Goal: Use online tool/utility: Utilize a website feature to perform a specific function

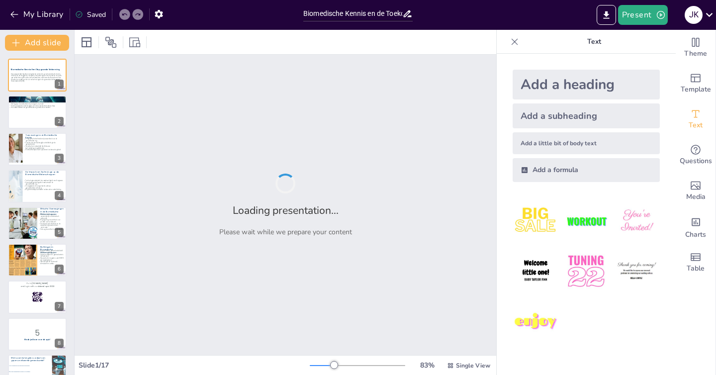
type input "Biomedische Kennis en de Toekomst van Medische Behandelingen"
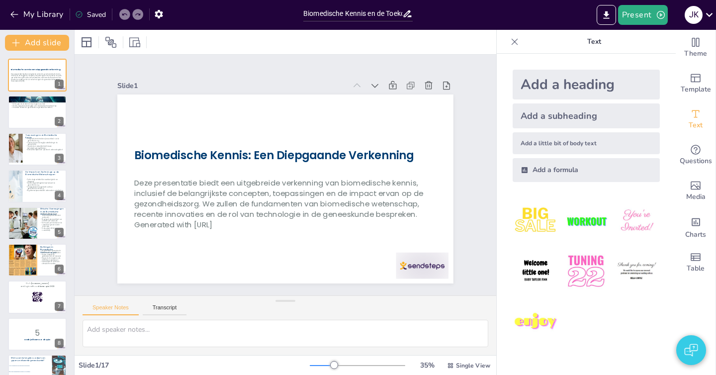
checkbox input "true"
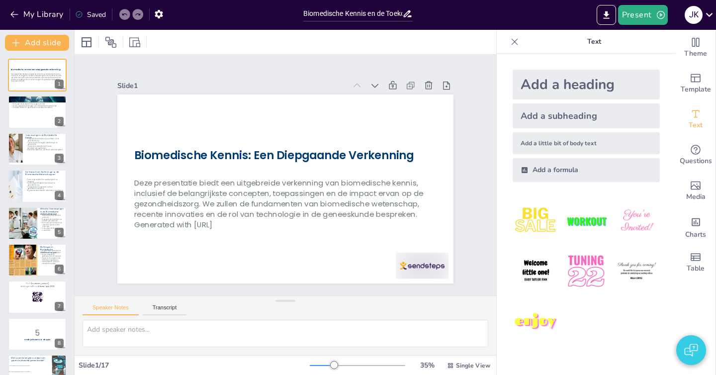
checkbox input "true"
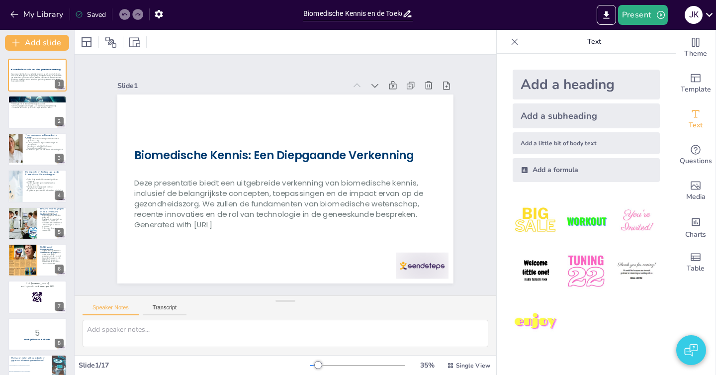
checkbox input "true"
click at [628, 9] on button "Present" at bounding box center [643, 15] width 50 height 20
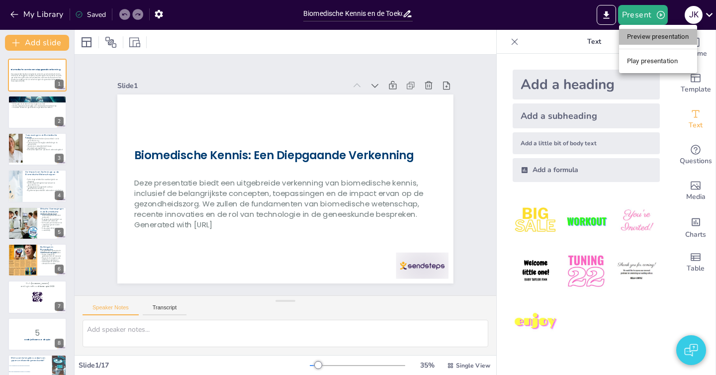
click at [648, 44] on li "Preview presentation" at bounding box center [658, 37] width 78 height 16
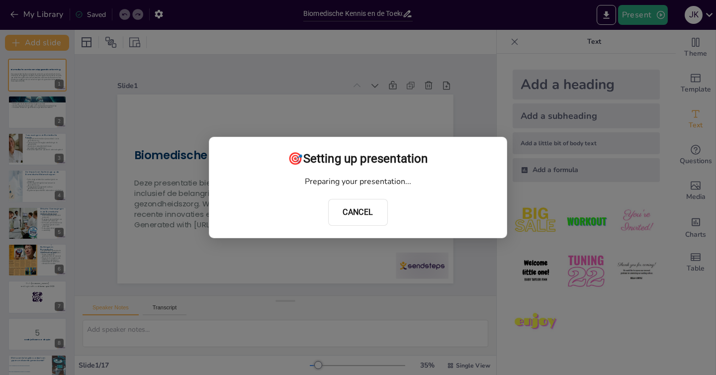
checkbox input "true"
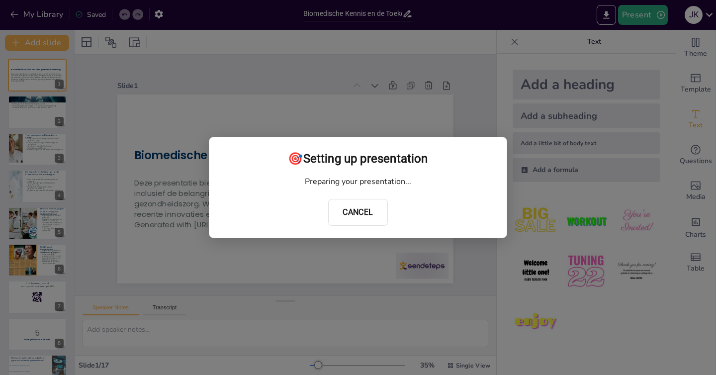
checkbox input "true"
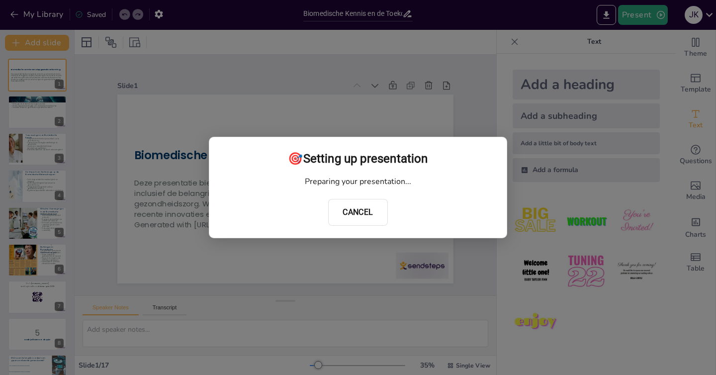
checkbox input "true"
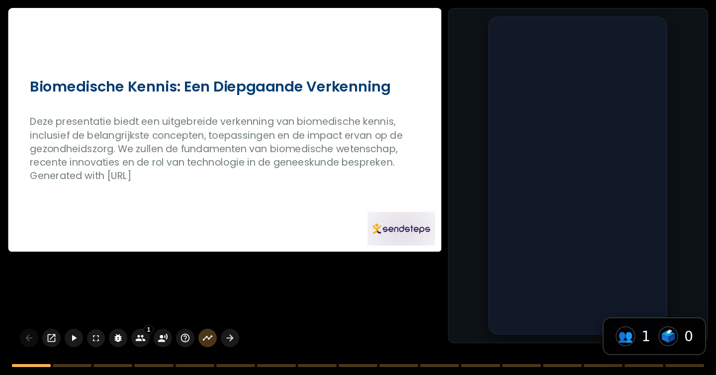
checkbox input "true"
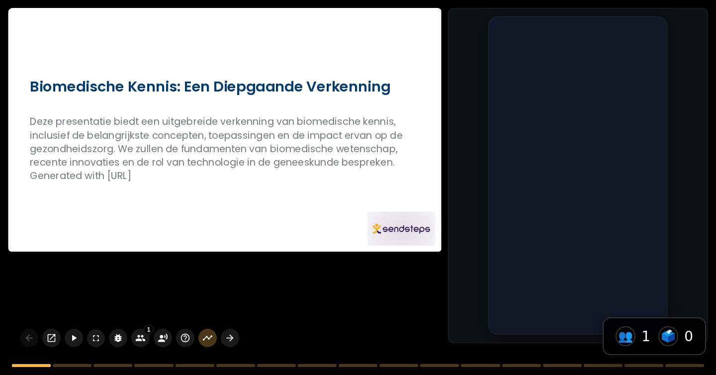
checkbox input "true"
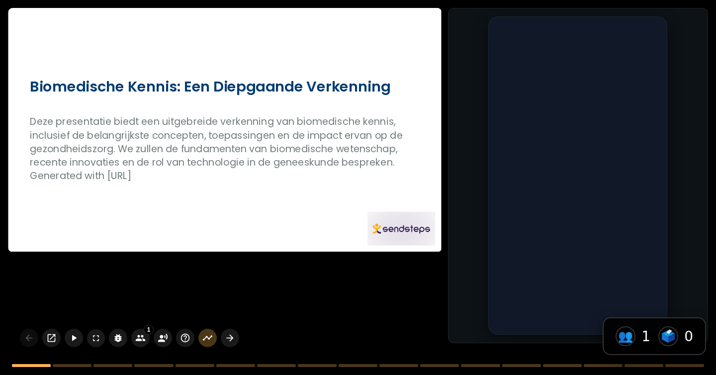
checkbox input "true"
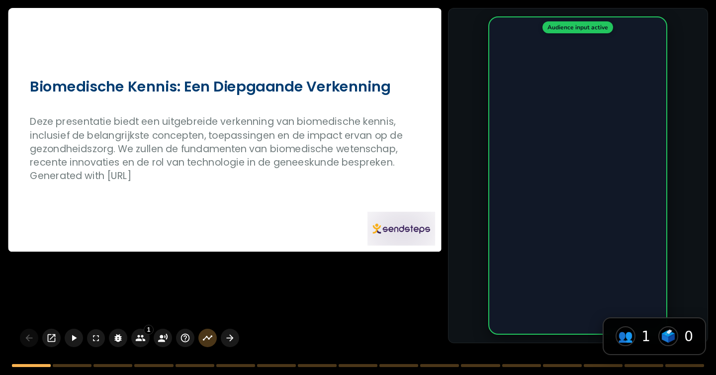
checkbox input "true"
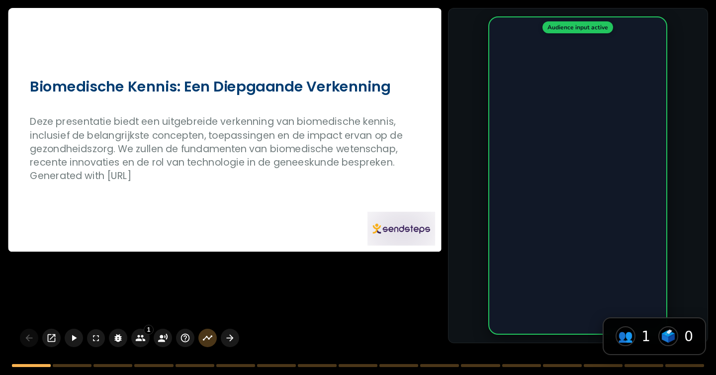
checkbox input "true"
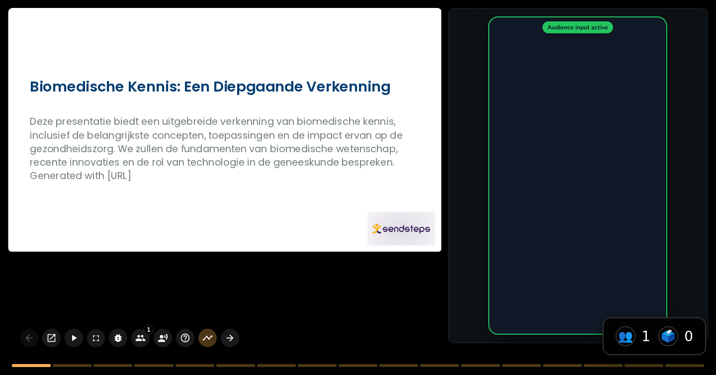
checkbox input "true"
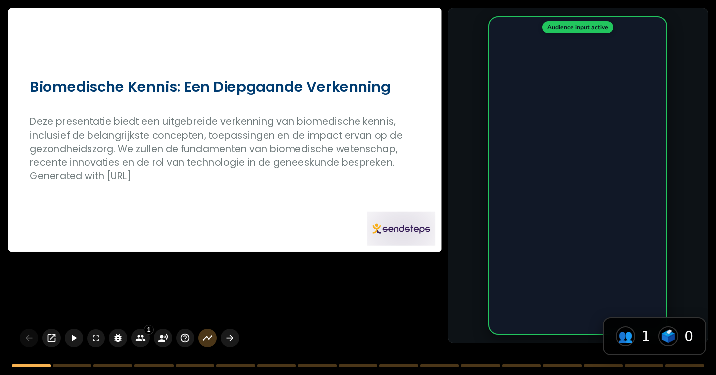
checkbox input "true"
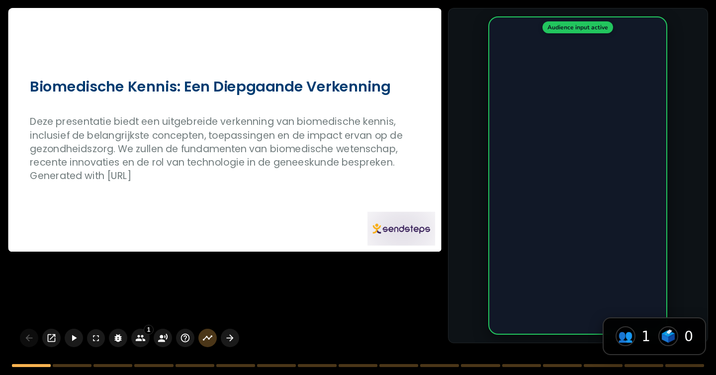
checkbox input "true"
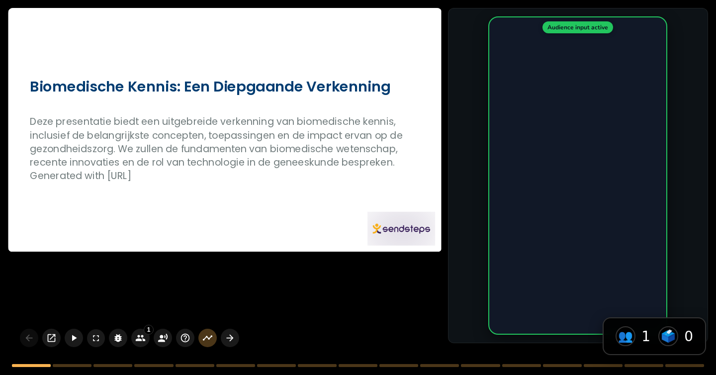
checkbox input "true"
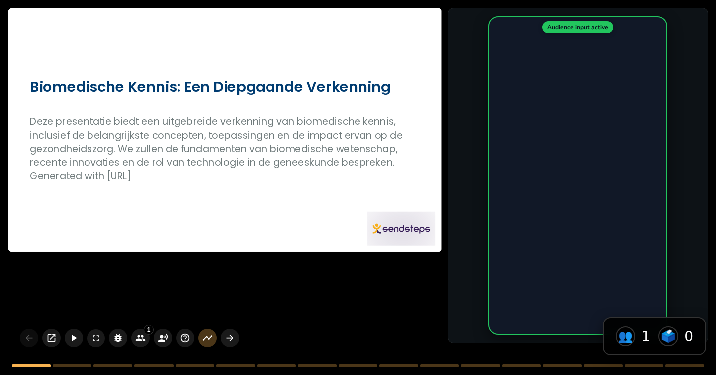
checkbox input "true"
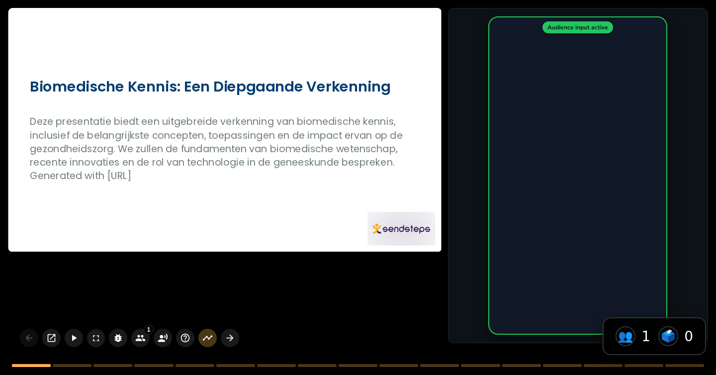
checkbox input "true"
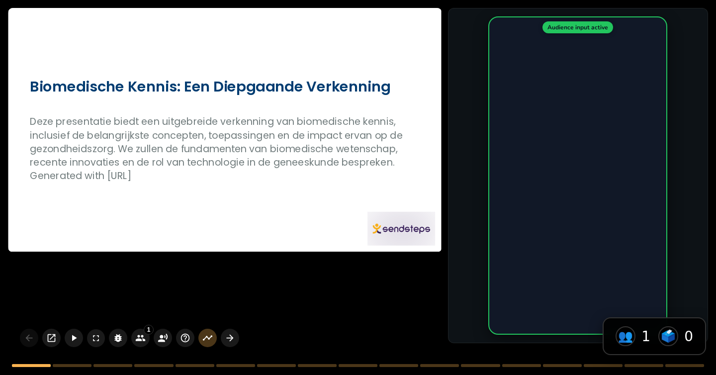
checkbox input "true"
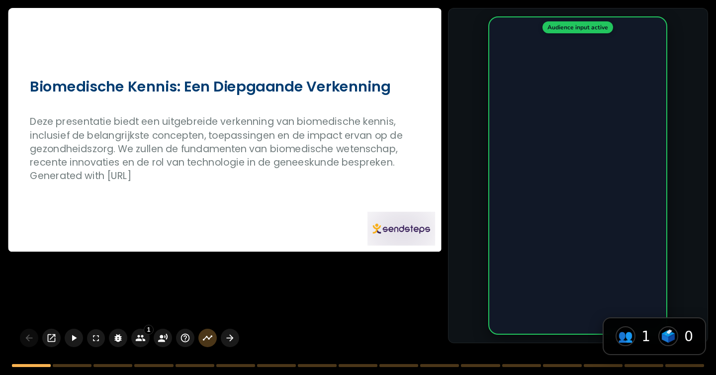
checkbox input "true"
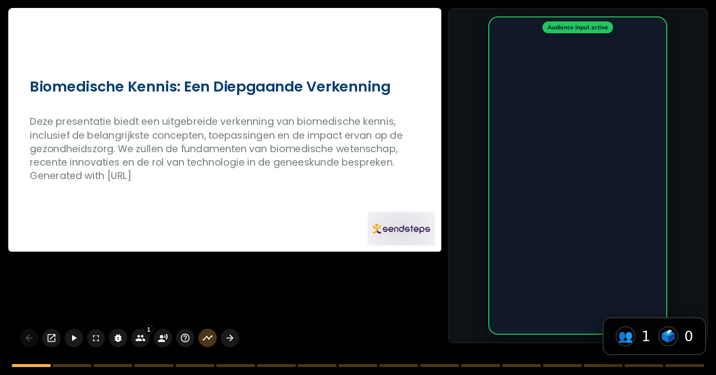
checkbox input "true"
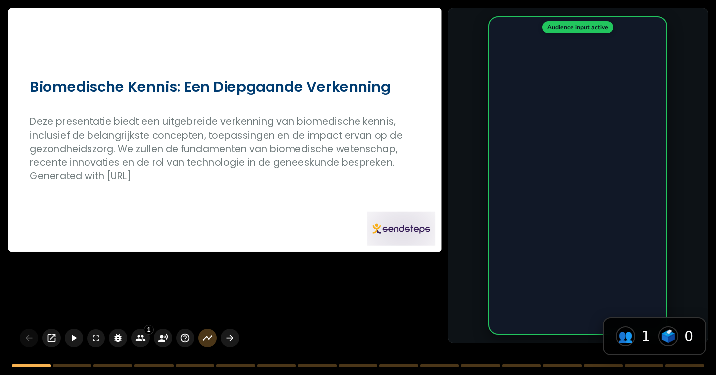
checkbox input "true"
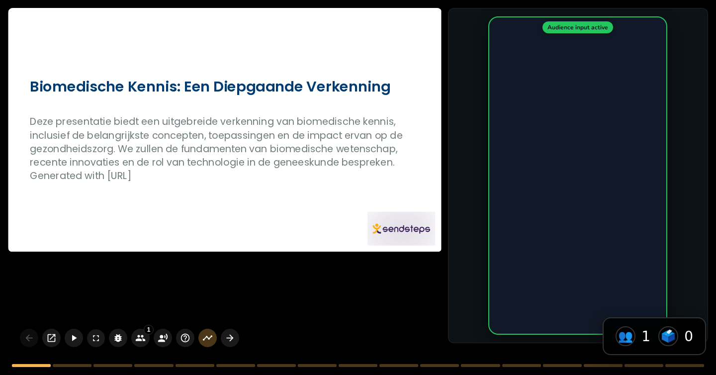
checkbox input "true"
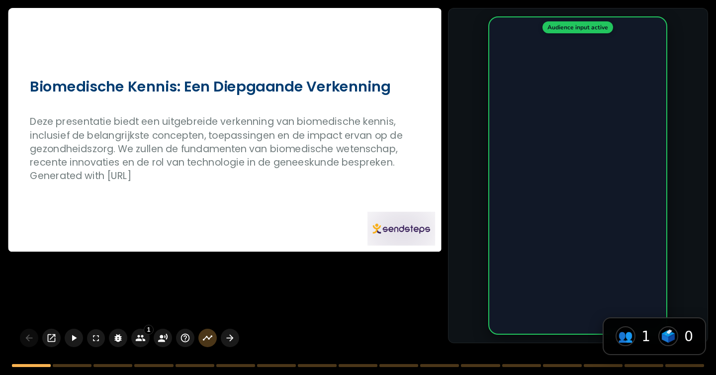
checkbox input "true"
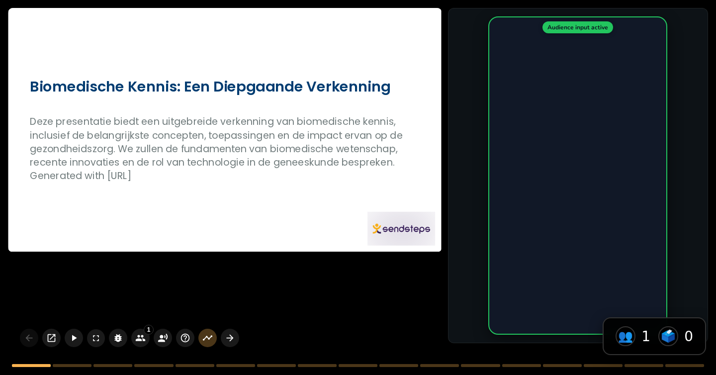
checkbox input "true"
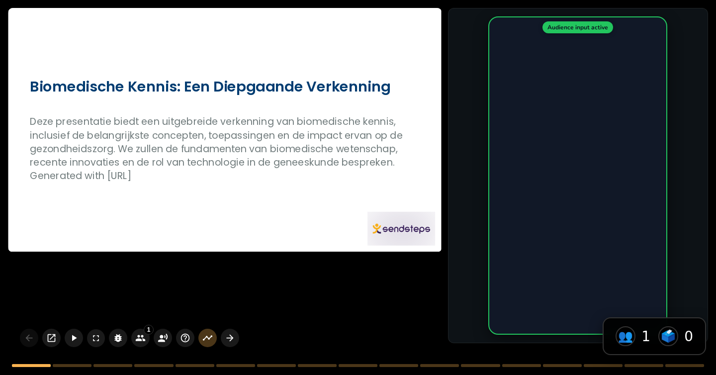
checkbox input "true"
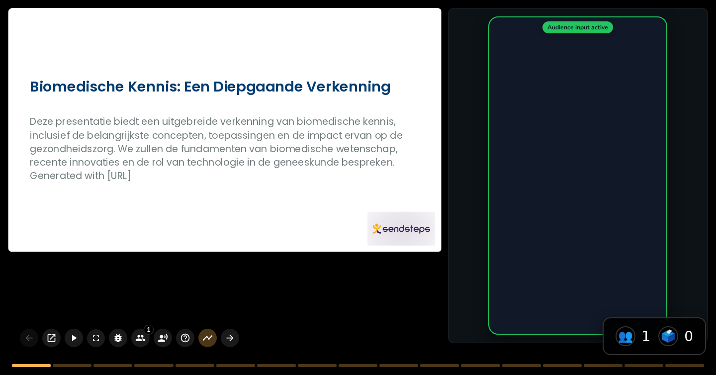
checkbox input "true"
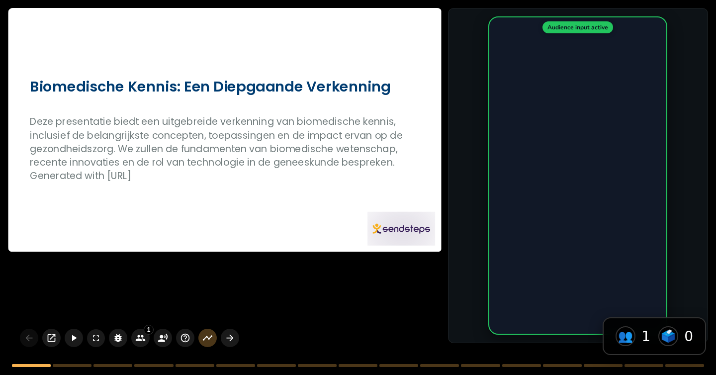
checkbox input "true"
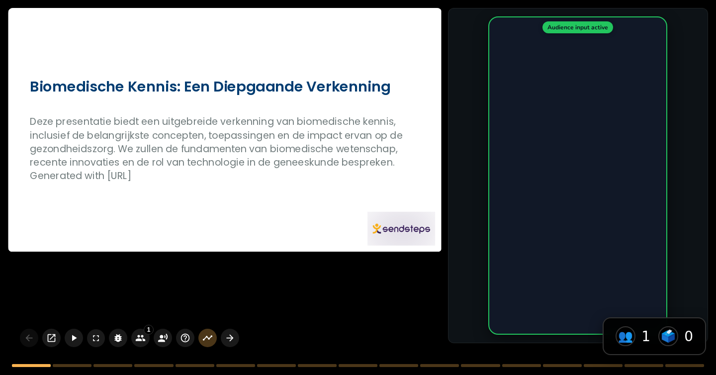
checkbox input "true"
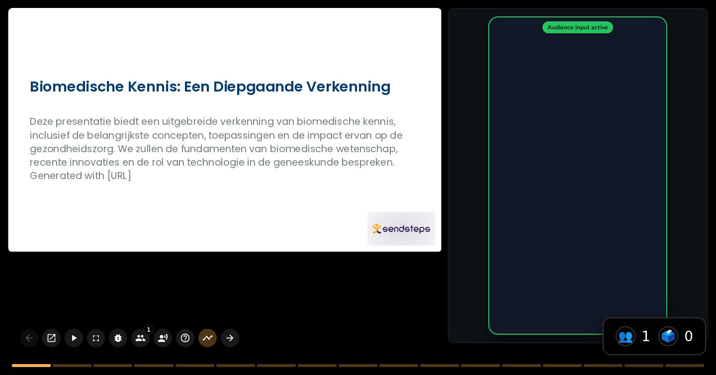
checkbox input "true"
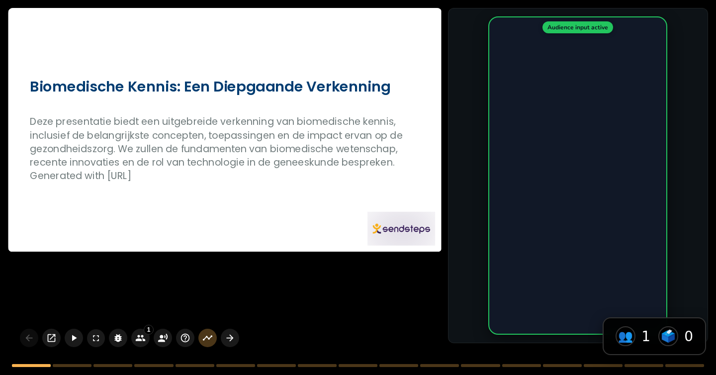
checkbox input "true"
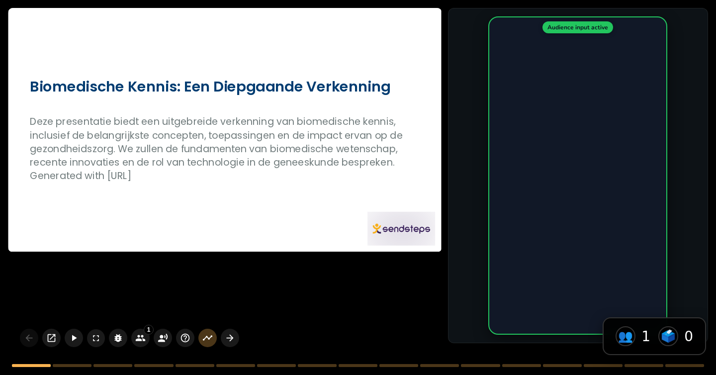
checkbox input "true"
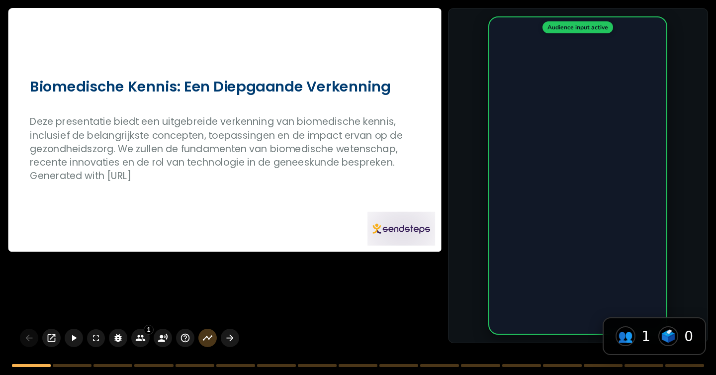
checkbox input "true"
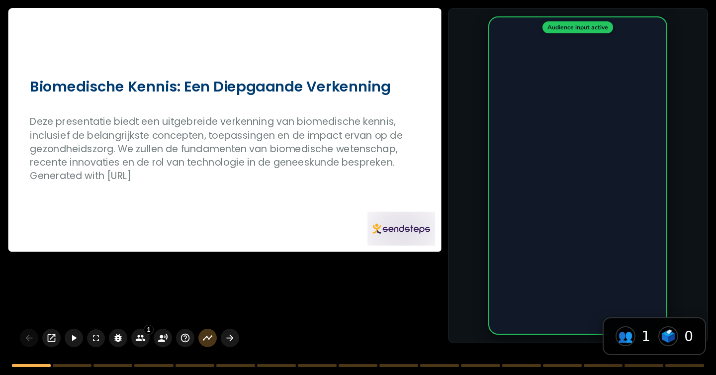
checkbox input "true"
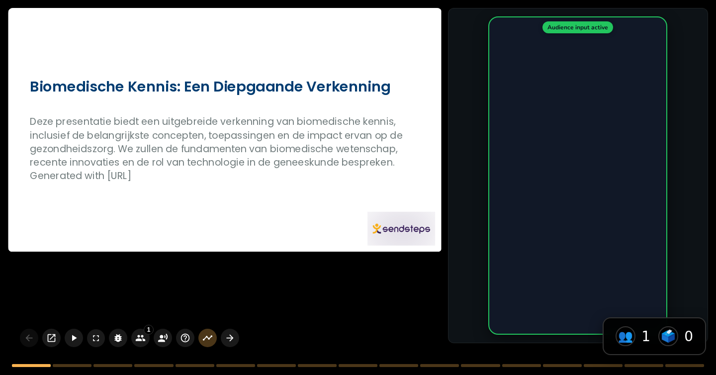
checkbox input "true"
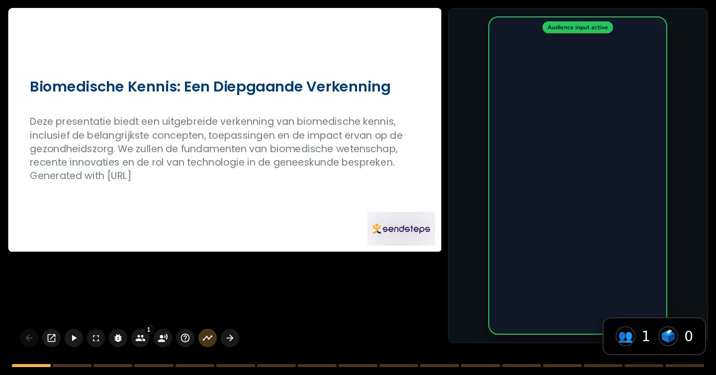
checkbox input "true"
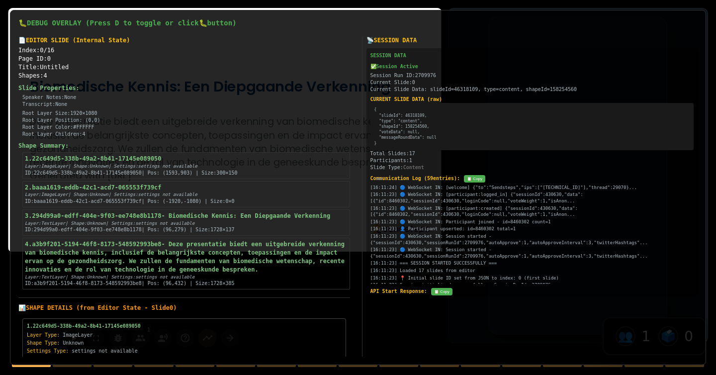
checkbox input "true"
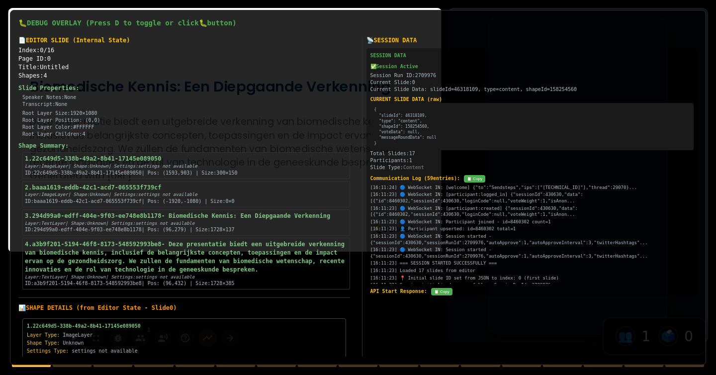
checkbox input "true"
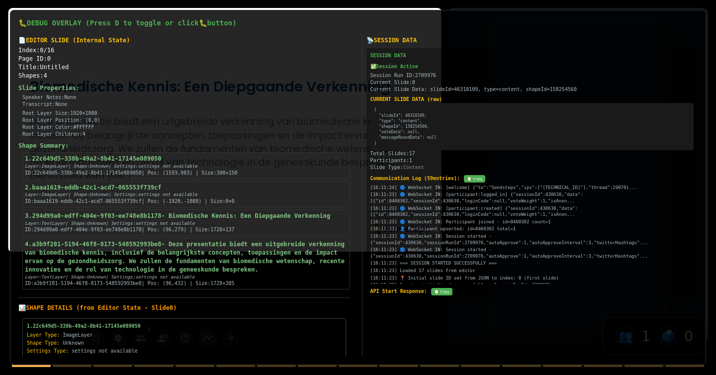
checkbox input "true"
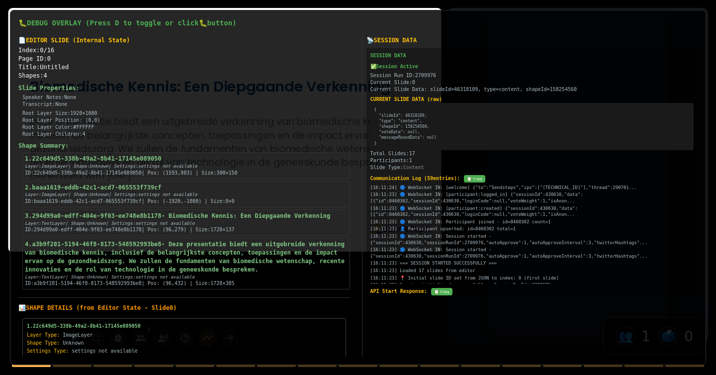
checkbox input "true"
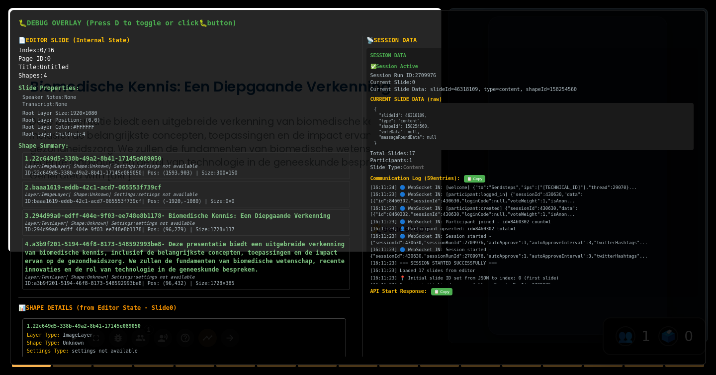
checkbox input "true"
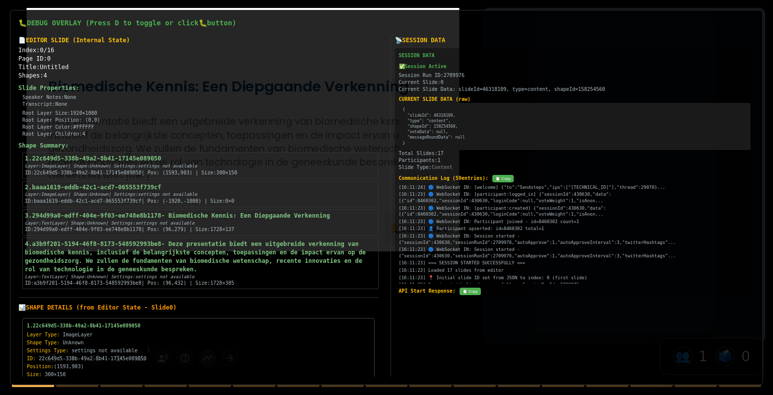
checkbox input "true"
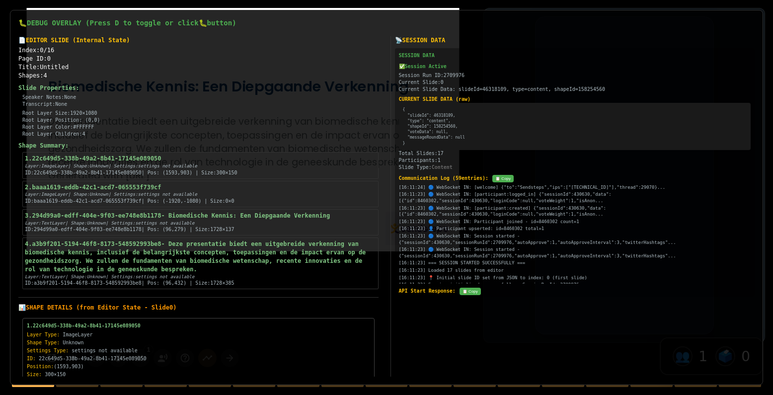
checkbox input "true"
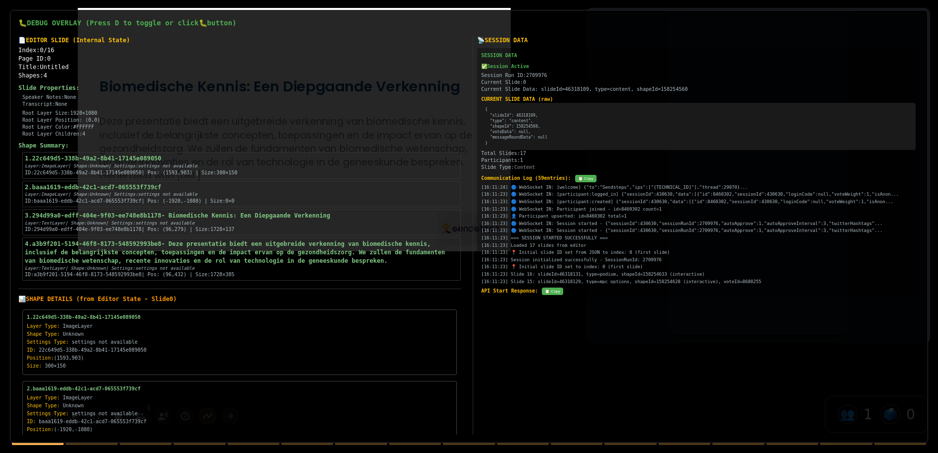
checkbox input "true"
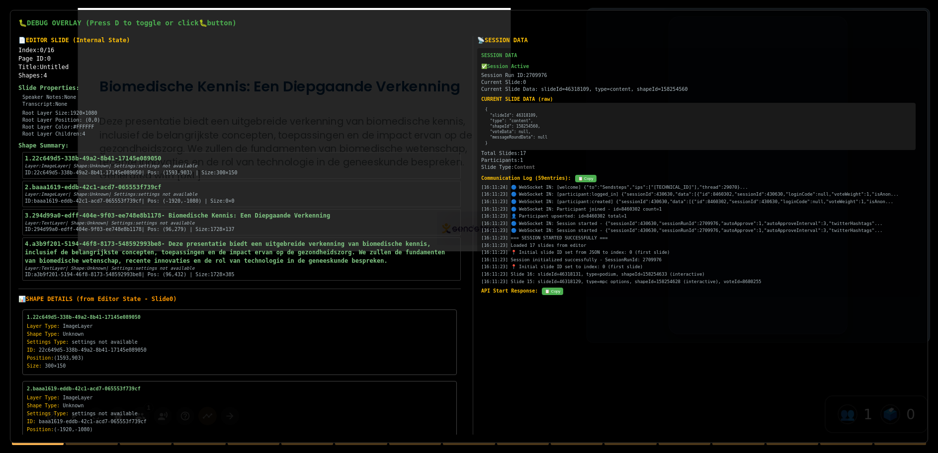
checkbox input "true"
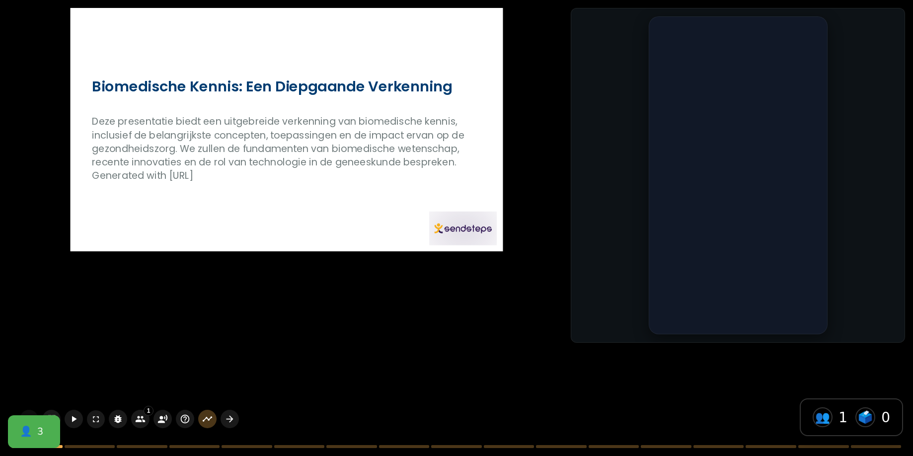
click at [384, 177] on p "Generated with [URL]" at bounding box center [287, 175] width 390 height 13
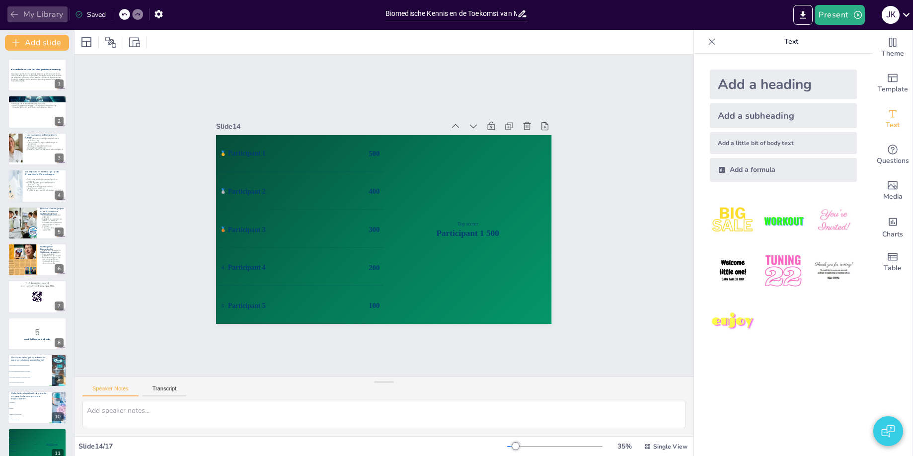
click at [16, 12] on icon "button" at bounding box center [14, 14] width 10 height 10
